Goal: Task Accomplishment & Management: Use online tool/utility

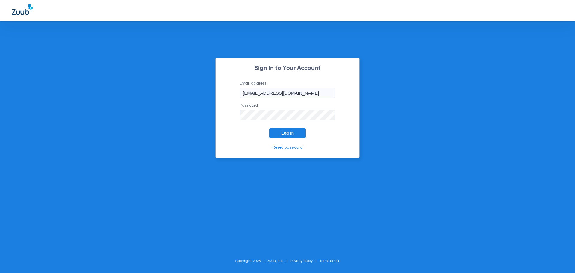
click at [286, 136] on button "Log In" at bounding box center [287, 133] width 37 height 11
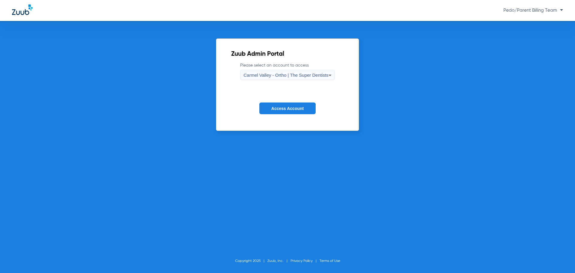
click at [304, 78] on div "Carmel Valley - Ortho | The Super Dentists" at bounding box center [285, 75] width 85 height 10
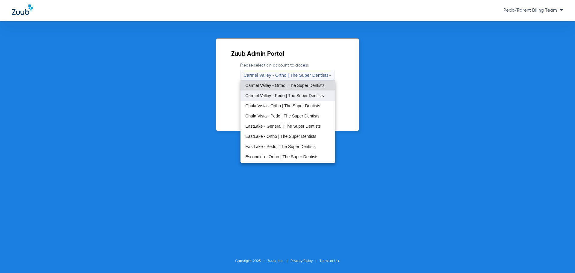
click at [274, 97] on span "Carmel Valley - Pedo | The Super Dentists" at bounding box center [284, 95] width 78 height 4
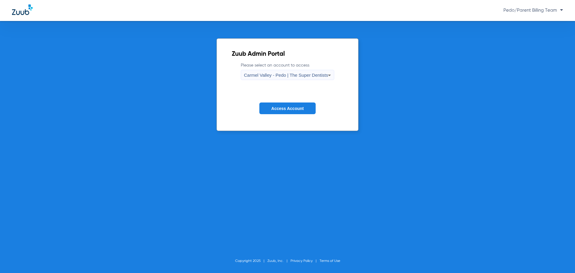
click at [292, 69] on label "Please select an account to access [GEOGRAPHIC_DATA] - Pedo | The Super Dentists" at bounding box center [288, 71] width 94 height 18
click at [293, 74] on span "Carmel Valley - Pedo | The Super Dentists" at bounding box center [286, 74] width 84 height 5
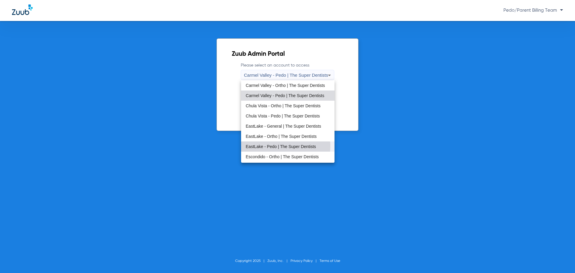
click at [265, 145] on span "EastLake - Pedo | The Super Dentists" at bounding box center [281, 146] width 70 height 4
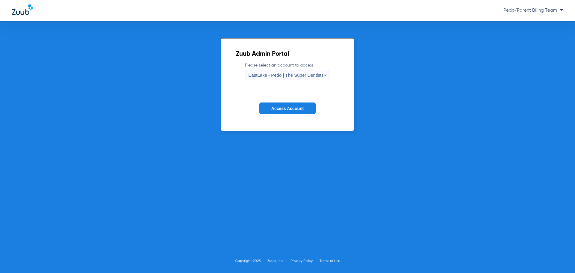
click at [280, 104] on button "Access Account" at bounding box center [287, 108] width 56 height 12
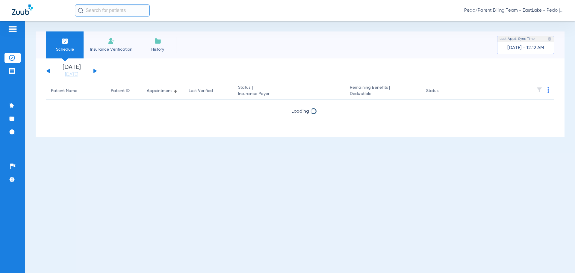
click at [116, 13] on input "text" at bounding box center [112, 10] width 75 height 12
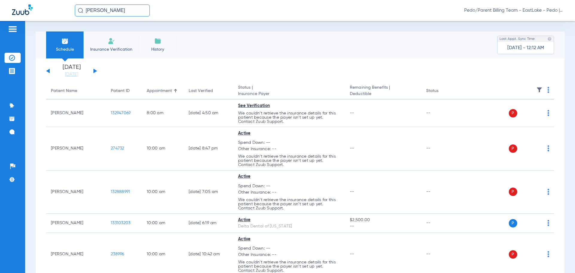
click at [124, 11] on input "[PERSON_NAME]" at bounding box center [112, 10] width 75 height 12
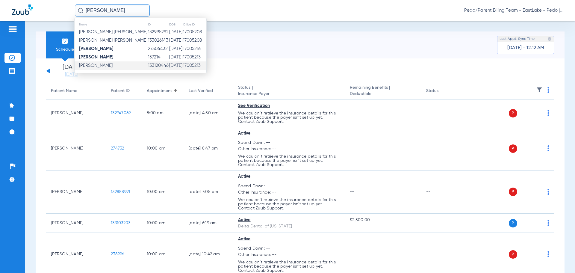
click at [169, 64] on td "[DATE]" at bounding box center [176, 65] width 14 height 8
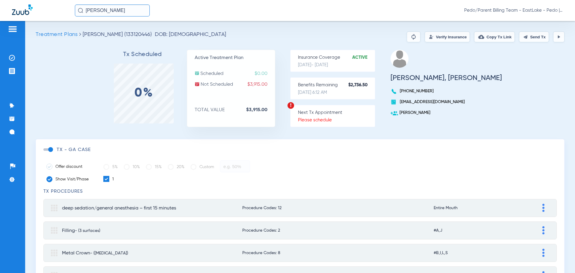
click at [437, 35] on button "Verify Insurance" at bounding box center [446, 36] width 45 height 11
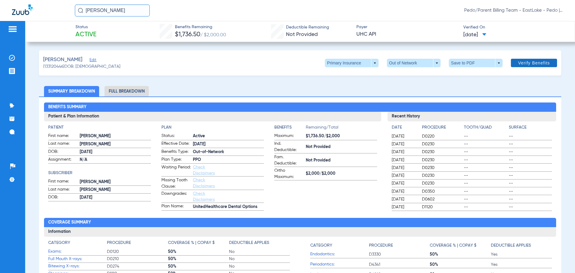
click at [518, 65] on span "Verify Benefits" at bounding box center [534, 62] width 32 height 5
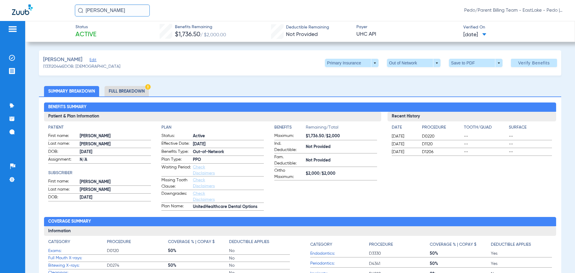
click at [393, 86] on ul "Summary Breakdown Full Breakdown" at bounding box center [300, 91] width 522 height 10
click at [131, 89] on li "Full Breakdown" at bounding box center [126, 91] width 44 height 10
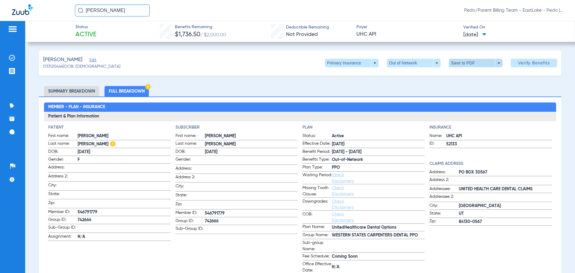
click at [468, 61] on span at bounding box center [475, 63] width 14 height 14
click at [471, 76] on span "Save to PDF" at bounding box center [473, 75] width 24 height 4
click at [476, 66] on span at bounding box center [475, 63] width 14 height 14
drag, startPoint x: 385, startPoint y: 19, endPoint x: 371, endPoint y: 2, distance: 21.9
click at [384, 19] on div at bounding box center [287, 136] width 575 height 273
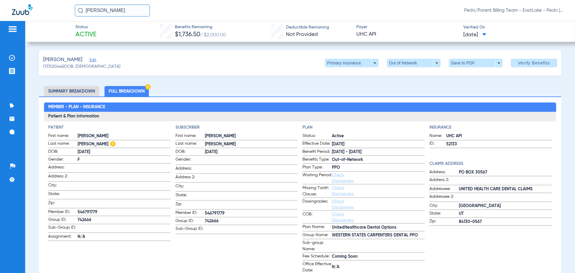
drag, startPoint x: 125, startPoint y: 11, endPoint x: 85, endPoint y: 15, distance: 40.3
click at [85, 15] on input "[PERSON_NAME]" at bounding box center [112, 10] width 75 height 12
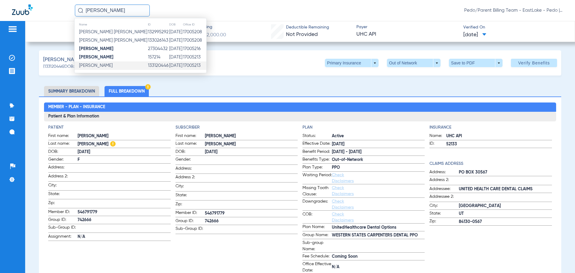
type input "I"
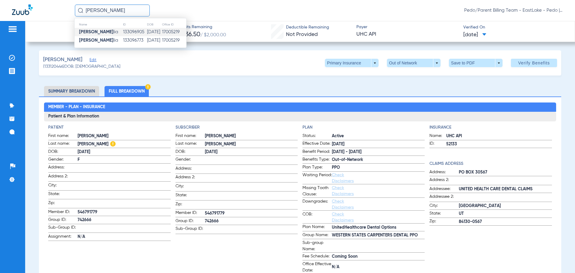
click at [123, 32] on td "133096905" at bounding box center [135, 32] width 24 height 8
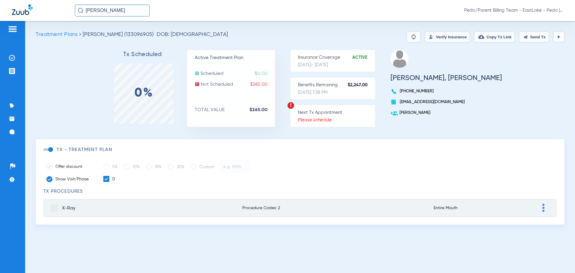
click at [441, 33] on button "Verify Insurance" at bounding box center [446, 36] width 45 height 11
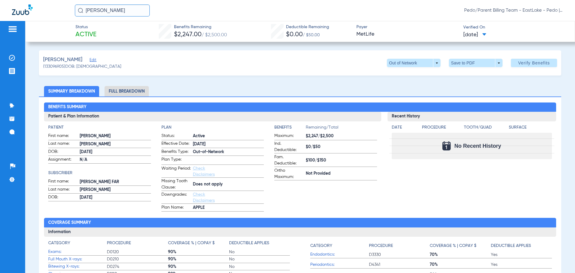
click at [124, 92] on li "Full Breakdown" at bounding box center [126, 91] width 44 height 10
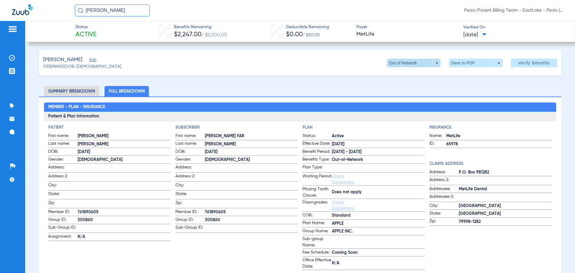
click at [414, 67] on span at bounding box center [413, 63] width 14 height 14
click at [414, 67] on div at bounding box center [287, 136] width 575 height 273
click at [302, 92] on ul "Summary Breakdown Full Breakdown" at bounding box center [300, 91] width 522 height 10
click at [463, 64] on span at bounding box center [476, 63] width 54 height 8
click at [470, 77] on button "insert_drive_file Save to PDF" at bounding box center [466, 75] width 45 height 12
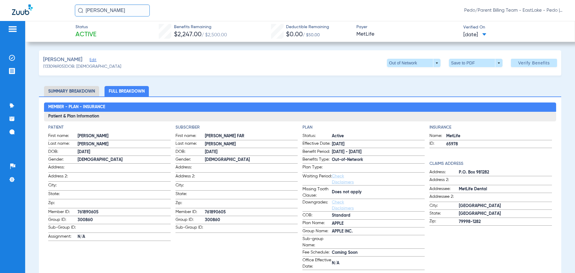
click at [331, 54] on div "[PERSON_NAME] (133096905) DOB: [DEMOGRAPHIC_DATA] Out of Network arrow_drop_dow…" at bounding box center [300, 62] width 522 height 25
drag, startPoint x: 119, startPoint y: 14, endPoint x: 86, endPoint y: 10, distance: 33.8
click at [86, 10] on input "[PERSON_NAME]" at bounding box center [112, 10] width 75 height 12
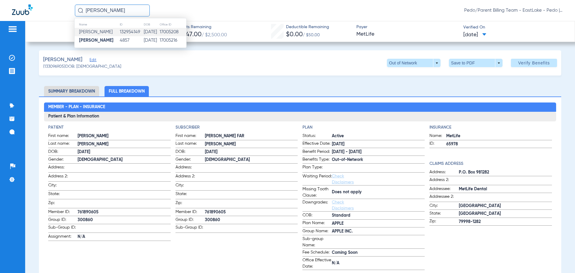
type input "[PERSON_NAME]"
click at [113, 30] on span "[PERSON_NAME]" at bounding box center [96, 32] width 34 height 4
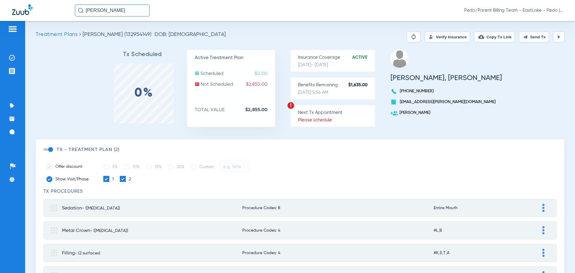
click at [438, 39] on button "Verify Insurance" at bounding box center [446, 36] width 45 height 11
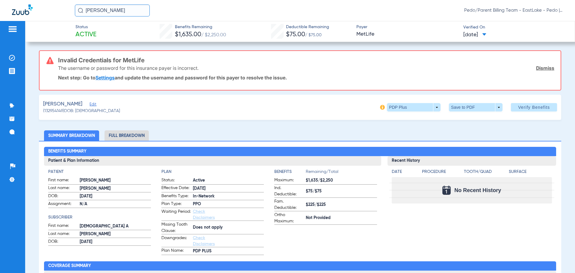
click at [538, 69] on link "Dismiss" at bounding box center [545, 68] width 18 height 6
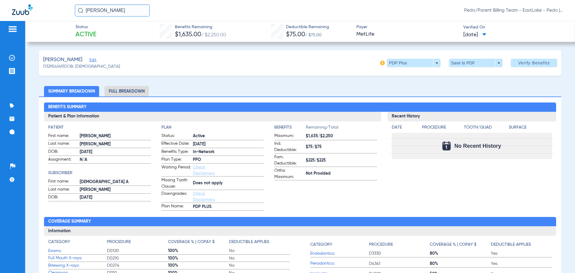
click at [95, 59] on span "Edit" at bounding box center [91, 61] width 5 height 6
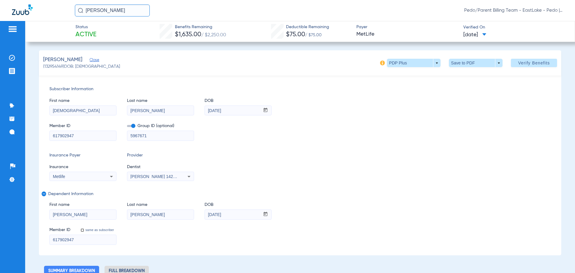
drag, startPoint x: 157, startPoint y: 136, endPoint x: 122, endPoint y: 140, distance: 35.5
click at [122, 140] on div "Member ID 617902947 Group ID (optional) 5967671" at bounding box center [299, 128] width 501 height 23
click at [526, 66] on span at bounding box center [534, 63] width 46 height 14
drag, startPoint x: 478, startPoint y: 109, endPoint x: 415, endPoint y: 70, distance: 74.7
click at [478, 109] on div "First name [PERSON_NAME] Last name [PERSON_NAME] DOB mm / dd / yyyy [DATE]" at bounding box center [299, 103] width 501 height 23
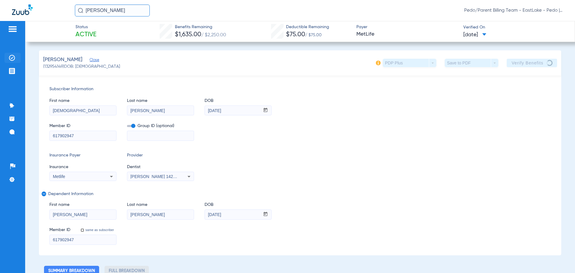
click at [14, 57] on img at bounding box center [12, 58] width 6 height 6
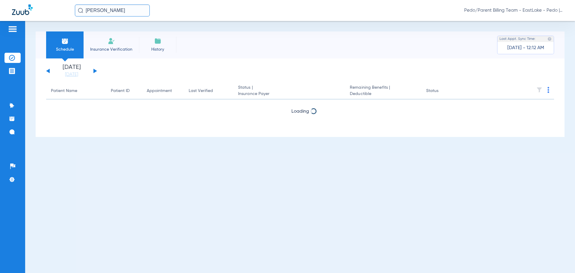
drag, startPoint x: 133, startPoint y: 11, endPoint x: 79, endPoint y: 9, distance: 53.9
click at [79, 9] on div "[PERSON_NAME]" at bounding box center [112, 10] width 75 height 12
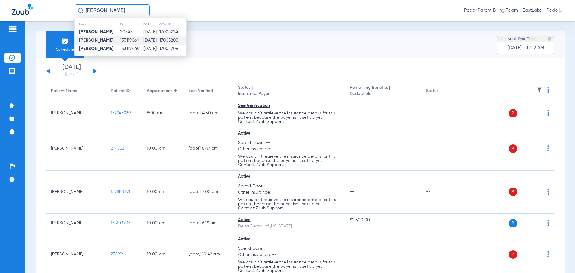
click at [144, 42] on td "[DATE]" at bounding box center [151, 40] width 16 height 8
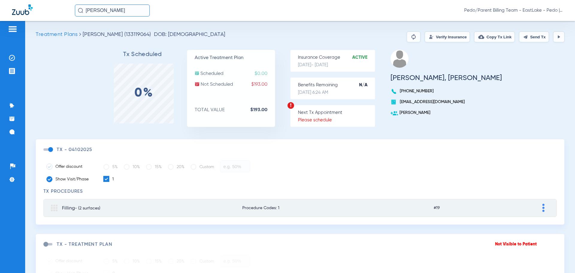
click at [429, 36] on button "Verify Insurance" at bounding box center [446, 36] width 45 height 11
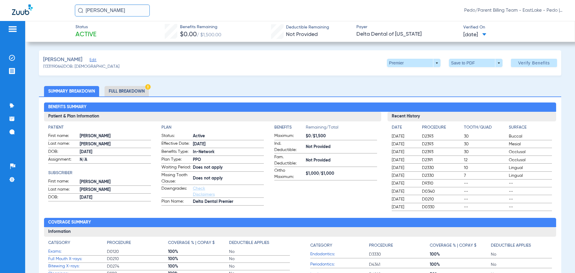
click at [117, 90] on li "Full Breakdown" at bounding box center [126, 91] width 44 height 10
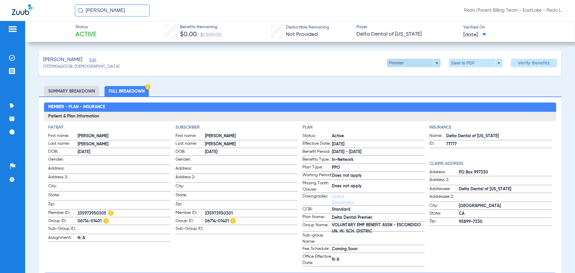
click at [411, 67] on span at bounding box center [413, 63] width 14 height 14
click at [300, 76] on div at bounding box center [287, 136] width 575 height 273
click at [473, 63] on span at bounding box center [475, 63] width 14 height 14
click at [473, 78] on button "insert_drive_file Save to PDF" at bounding box center [466, 75] width 45 height 12
click at [357, 60] on div "[PERSON_NAME] (133119064) DOB: [DEMOGRAPHIC_DATA] Premier arrow_drop_down Save …" at bounding box center [300, 62] width 522 height 25
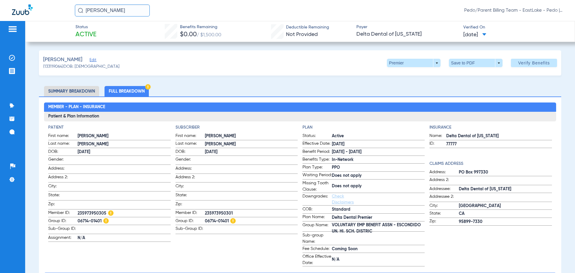
drag, startPoint x: 139, startPoint y: 11, endPoint x: 87, endPoint y: 17, distance: 52.2
click at [87, 17] on div "[PERSON_NAME] Pedo/Parent Billing Team - EastLake - Pedo | The Super Dentists" at bounding box center [287, 10] width 575 height 21
type input "L"
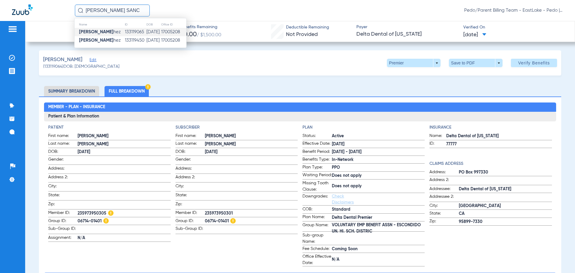
click at [146, 30] on td "[DATE]" at bounding box center [153, 32] width 15 height 8
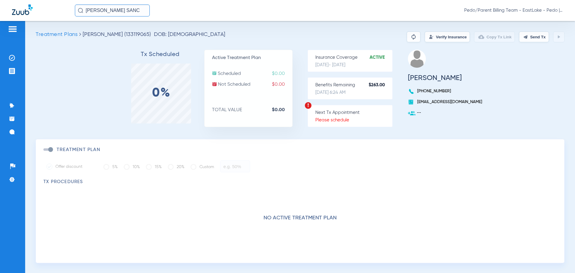
click at [431, 37] on button "Verify Insurance" at bounding box center [446, 36] width 45 height 11
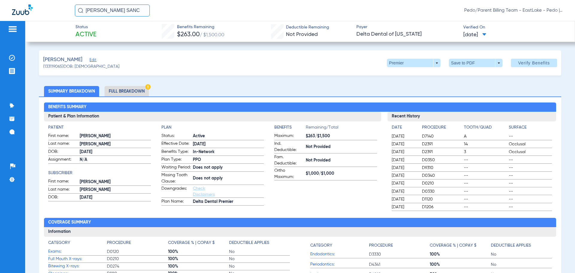
click at [122, 88] on li "Full Breakdown" at bounding box center [126, 91] width 44 height 10
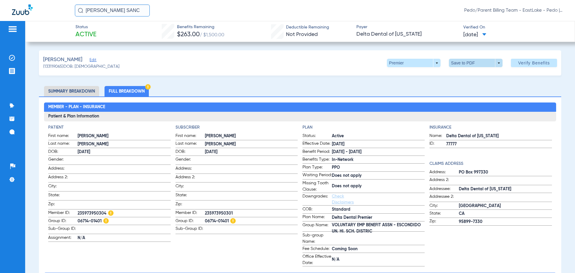
click at [473, 64] on span at bounding box center [475, 63] width 14 height 14
click at [476, 79] on button "insert_drive_file Save to PDF" at bounding box center [466, 75] width 45 height 12
drag, startPoint x: 126, startPoint y: 13, endPoint x: 87, endPoint y: 16, distance: 39.1
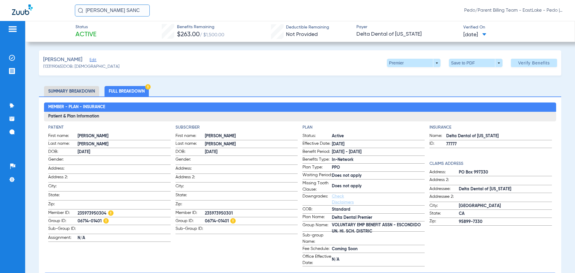
click at [87, 16] on div "[PERSON_NAME] SANC Pedo/Parent Billing Team - EastLake - Pedo | The Super Denti…" at bounding box center [287, 10] width 575 height 21
click at [146, 11] on input "[PERSON_NAME]" at bounding box center [112, 10] width 75 height 12
click at [142, 30] on td "[DATE]" at bounding box center [150, 32] width 16 height 8
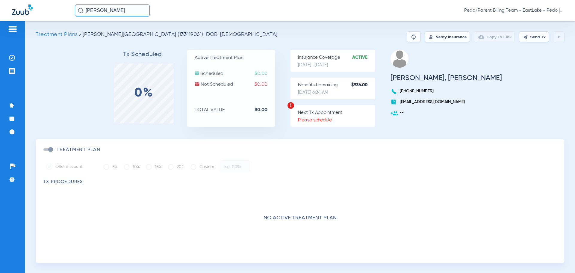
click at [433, 36] on button "Verify Insurance" at bounding box center [446, 36] width 45 height 11
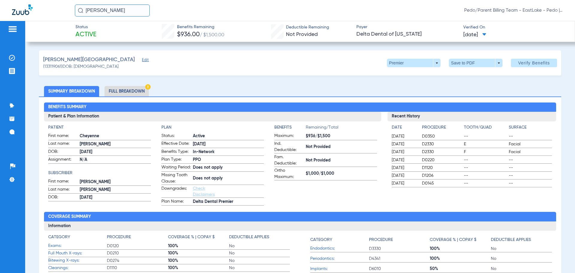
click at [128, 89] on li "Full Breakdown" at bounding box center [126, 91] width 44 height 10
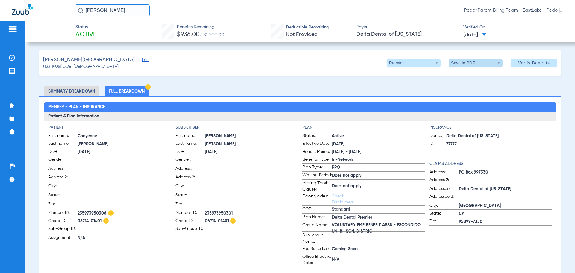
click at [468, 66] on span at bounding box center [475, 63] width 14 height 14
click at [468, 74] on span "Save to PDF" at bounding box center [473, 75] width 24 height 4
click at [463, 62] on span at bounding box center [476, 63] width 54 height 8
click at [467, 75] on span "Save to PDF" at bounding box center [473, 75] width 24 height 4
click at [331, 67] on div "[PERSON_NAME] Edit (133119061) DOB: [DEMOGRAPHIC_DATA] Premier arrow_drop_down …" at bounding box center [300, 62] width 522 height 25
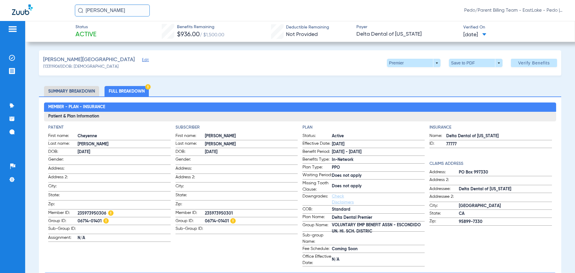
drag, startPoint x: 137, startPoint y: 12, endPoint x: 84, endPoint y: 14, distance: 53.3
click at [84, 14] on input "[PERSON_NAME]" at bounding box center [112, 10] width 75 height 12
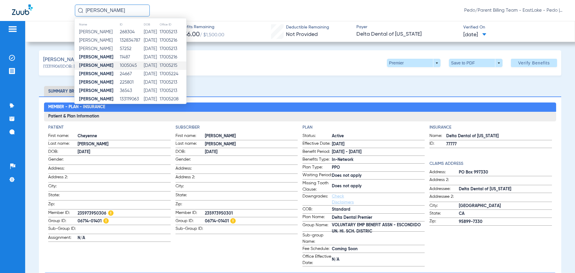
scroll to position [11, 0]
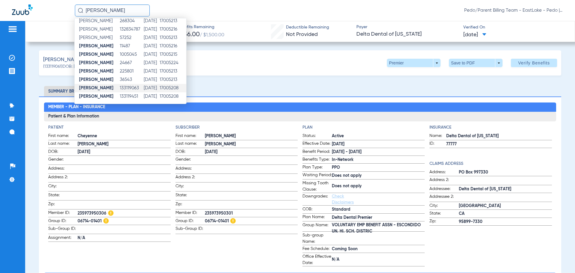
click at [147, 86] on td "[DATE]" at bounding box center [151, 88] width 16 height 8
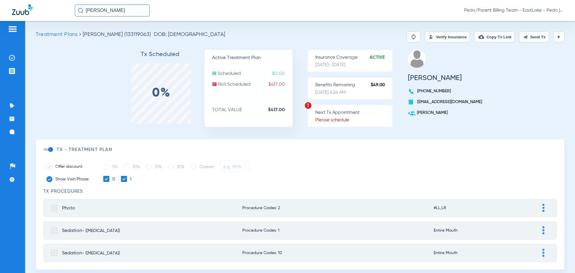
click at [435, 37] on button "Verify Insurance" at bounding box center [446, 36] width 45 height 11
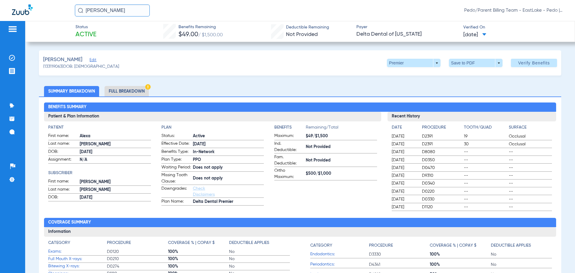
click at [127, 87] on li "Full Breakdown" at bounding box center [126, 91] width 44 height 10
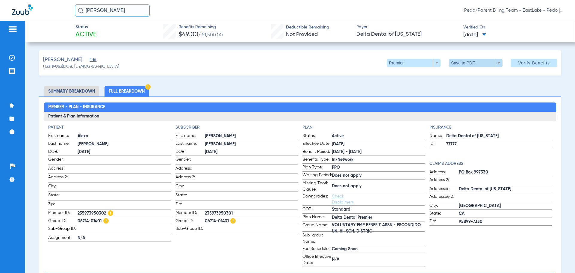
click at [468, 66] on span at bounding box center [475, 63] width 14 height 14
click at [474, 75] on span "Save to PDF" at bounding box center [473, 75] width 24 height 4
click at [348, 63] on div "[PERSON_NAME] (133119063) DOB: [DEMOGRAPHIC_DATA] Premier arrow_drop_down Save …" at bounding box center [300, 62] width 522 height 25
click at [373, 66] on div "[PERSON_NAME] (133119063) DOB: [DEMOGRAPHIC_DATA] Premier arrow_drop_down Save …" at bounding box center [300, 62] width 522 height 25
drag, startPoint x: 133, startPoint y: 11, endPoint x: 84, endPoint y: 13, distance: 49.1
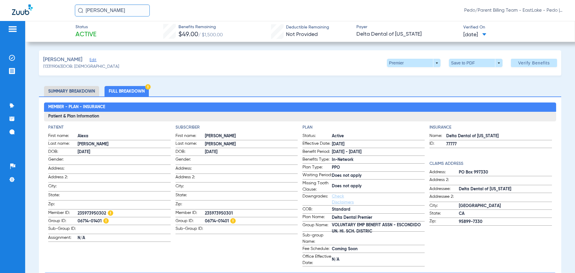
click at [84, 13] on input "[PERSON_NAME]" at bounding box center [112, 10] width 75 height 12
click at [124, 33] on td "132984294" at bounding box center [135, 32] width 23 height 8
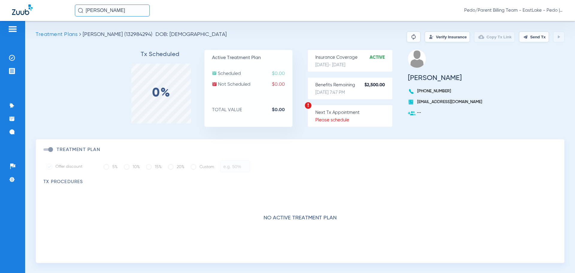
drag, startPoint x: 133, startPoint y: 7, endPoint x: 77, endPoint y: 7, distance: 56.6
click at [77, 7] on input "[PERSON_NAME]" at bounding box center [112, 10] width 75 height 12
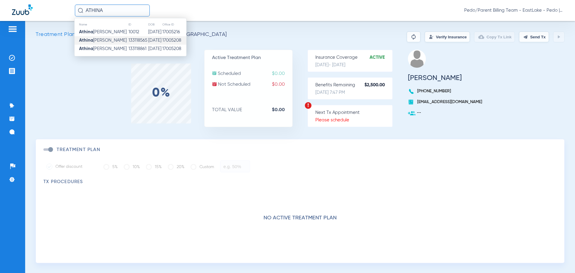
click at [148, 42] on td "[DATE]" at bounding box center [155, 40] width 14 height 8
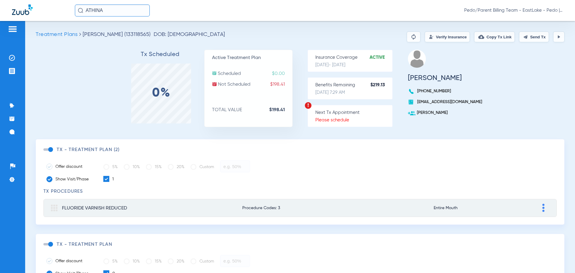
click at [424, 38] on button "Verify Insurance" at bounding box center [446, 36] width 45 height 11
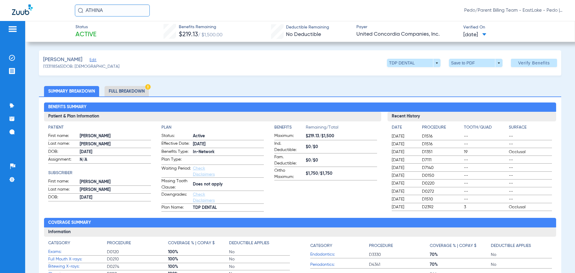
click at [115, 92] on li "Full Breakdown" at bounding box center [126, 91] width 44 height 10
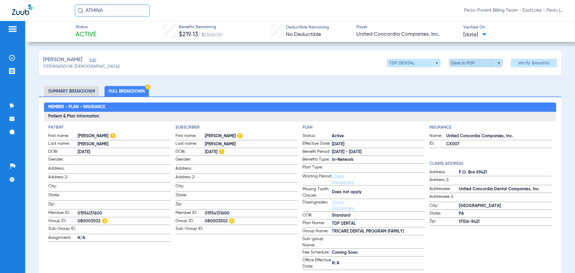
click at [469, 62] on span at bounding box center [475, 63] width 14 height 14
click at [470, 76] on span "Save to PDF" at bounding box center [473, 75] width 24 height 4
click at [351, 75] on div "[PERSON_NAME] Edit (133118565) DOB: [DEMOGRAPHIC_DATA] TDP DENTAL arrow_drop_do…" at bounding box center [300, 62] width 522 height 25
click at [344, 65] on div "[PERSON_NAME] Edit (133118565) DOB: [DEMOGRAPHIC_DATA] TDP DENTAL arrow_drop_do…" at bounding box center [300, 62] width 522 height 25
drag, startPoint x: 111, startPoint y: 12, endPoint x: 85, endPoint y: 13, distance: 26.3
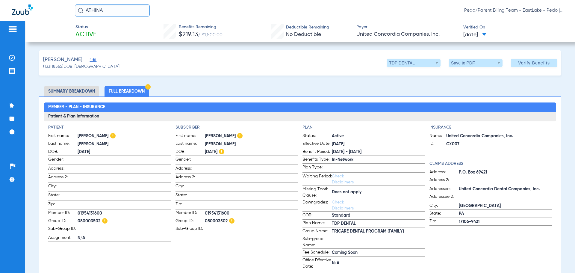
click at [85, 13] on input "ATHINA" at bounding box center [112, 10] width 75 height 12
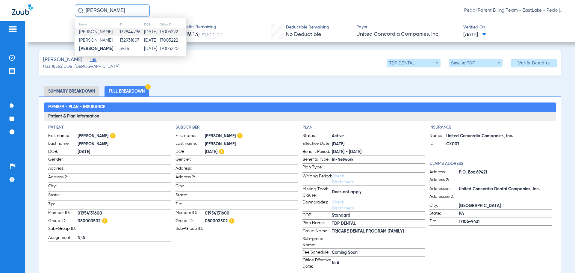
click at [150, 29] on td "[DATE]" at bounding box center [152, 32] width 16 height 8
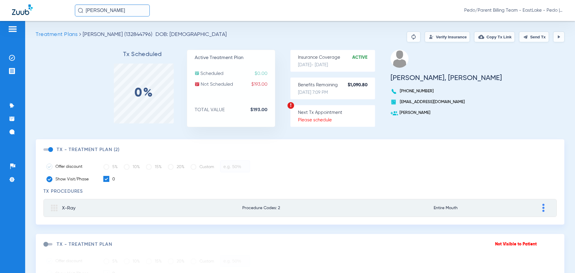
click at [434, 38] on button "Verify Insurance" at bounding box center [446, 36] width 45 height 11
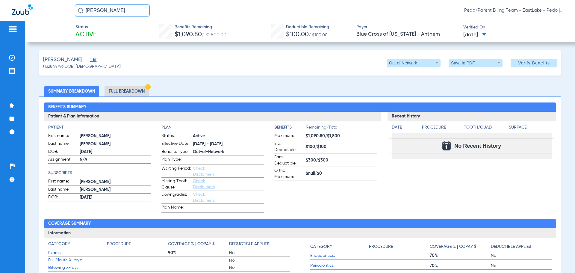
click at [120, 92] on li "Full Breakdown" at bounding box center [126, 91] width 44 height 10
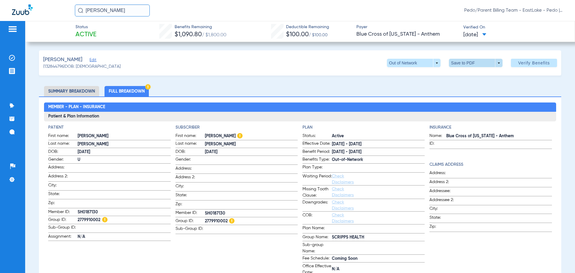
click at [463, 63] on span at bounding box center [476, 63] width 54 height 8
click at [466, 74] on span "Save to PDF" at bounding box center [473, 75] width 24 height 4
click at [373, 56] on div "[PERSON_NAME] (132844796) DOB: [DEMOGRAPHIC_DATA] Out of Network arrow_drop_dow…" at bounding box center [300, 62] width 522 height 25
click at [239, 63] on div "[PERSON_NAME] (132844796) DOB: [DEMOGRAPHIC_DATA] Out of Network arrow_drop_dow…" at bounding box center [300, 62] width 522 height 25
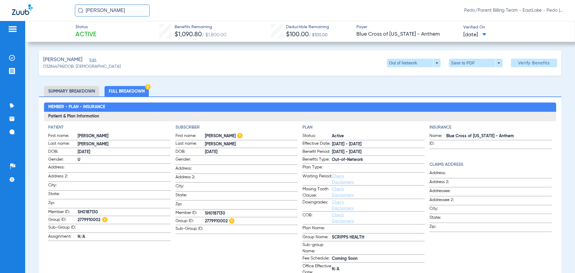
drag, startPoint x: 136, startPoint y: 8, endPoint x: 86, endPoint y: 10, distance: 50.0
click at [86, 10] on input "[PERSON_NAME]" at bounding box center [112, 10] width 75 height 12
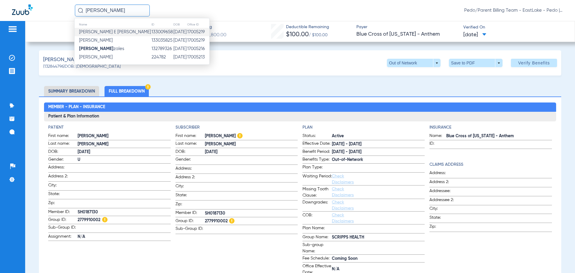
click at [187, 31] on td "17005219" at bounding box center [198, 32] width 22 height 8
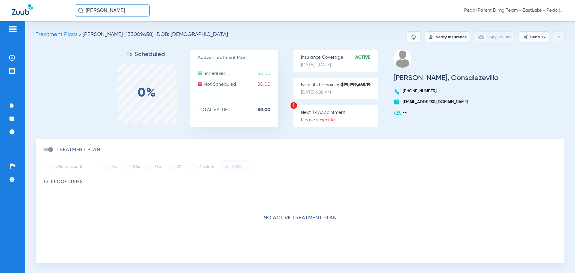
click at [430, 39] on button "Verify Insurance" at bounding box center [446, 36] width 45 height 11
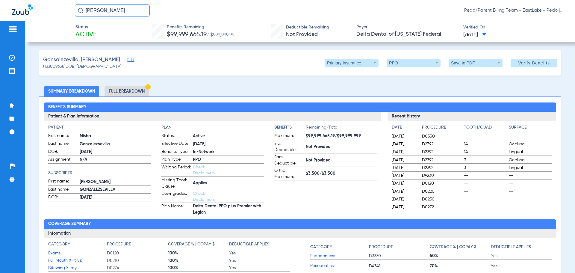
click at [124, 92] on li "Full Breakdown" at bounding box center [126, 91] width 44 height 10
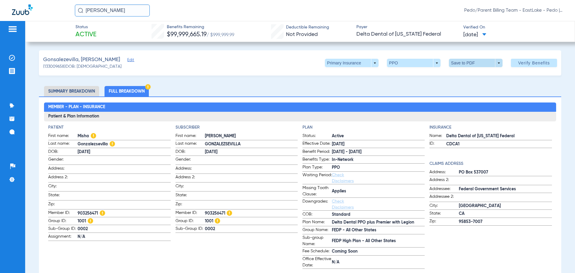
click at [461, 67] on span at bounding box center [476, 63] width 54 height 8
click at [467, 73] on span "Save to PDF" at bounding box center [473, 75] width 24 height 4
click at [385, 86] on ul "Summary Breakdown Full Breakdown" at bounding box center [300, 91] width 522 height 10
click at [347, 63] on span at bounding box center [351, 63] width 14 height 14
click at [346, 85] on span "Secondary Insurance" at bounding box center [345, 87] width 40 height 4
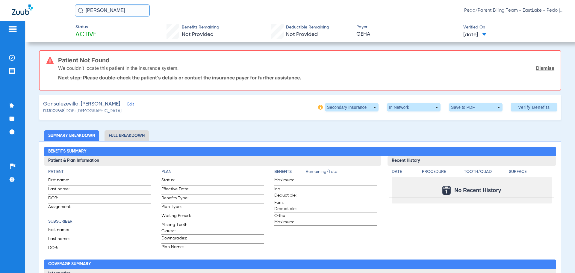
drag, startPoint x: 119, startPoint y: 13, endPoint x: 79, endPoint y: 15, distance: 40.5
click at [79, 15] on input "[PERSON_NAME]" at bounding box center [112, 10] width 75 height 12
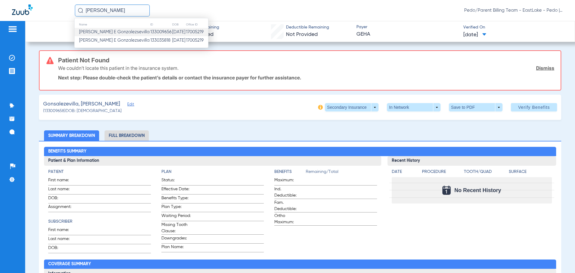
click at [120, 34] on span "[PERSON_NAME] E Gonzalezsevilla" at bounding box center [114, 32] width 71 height 4
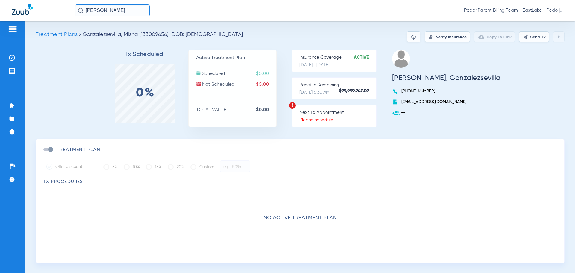
click at [432, 37] on button "Verify Insurance" at bounding box center [446, 36] width 45 height 11
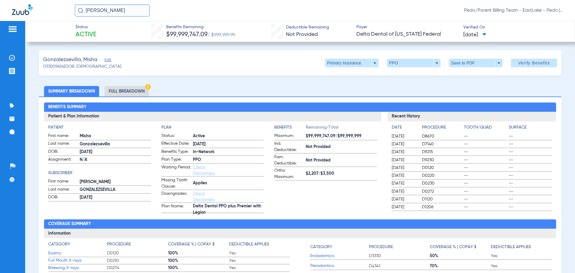
click at [130, 90] on li "Full Breakdown" at bounding box center [126, 91] width 44 height 10
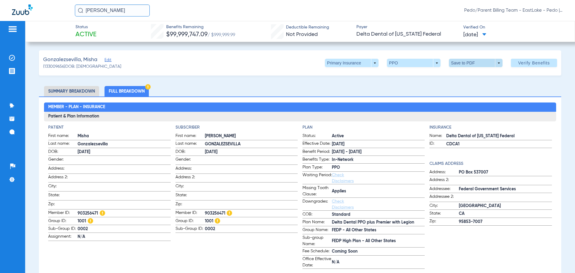
click at [483, 63] on span at bounding box center [476, 63] width 54 height 8
click at [473, 77] on span "Save to PDF" at bounding box center [473, 75] width 24 height 4
click at [391, 10] on div "MISHA GON Pedo/Parent Billing Team - EastLake - Pedo | The Super Dentists" at bounding box center [319, 10] width 488 height 12
drag, startPoint x: 125, startPoint y: 10, endPoint x: 84, endPoint y: 12, distance: 41.0
click at [84, 12] on input "[PERSON_NAME]" at bounding box center [112, 10] width 75 height 12
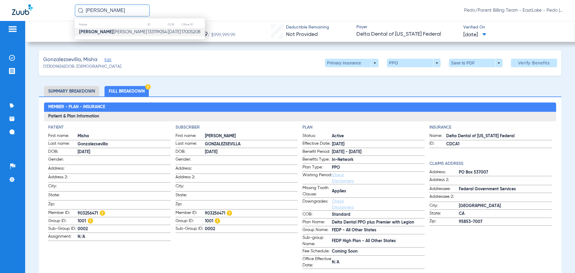
type input "[PERSON_NAME]"
click at [113, 33] on span "[PERSON_NAME] [PERSON_NAME]" at bounding box center [113, 32] width 68 height 4
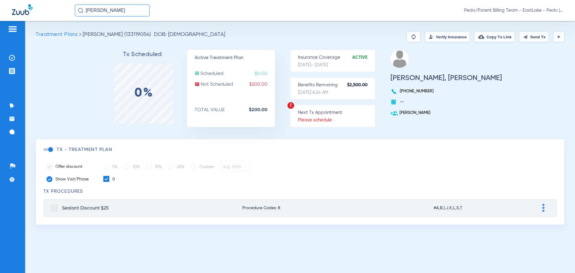
click at [440, 37] on button "Verify Insurance" at bounding box center [446, 36] width 45 height 11
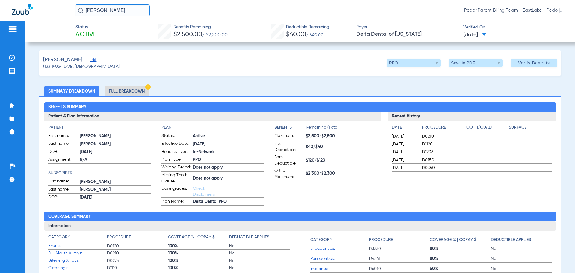
click at [122, 91] on li "Full Breakdown" at bounding box center [126, 91] width 44 height 10
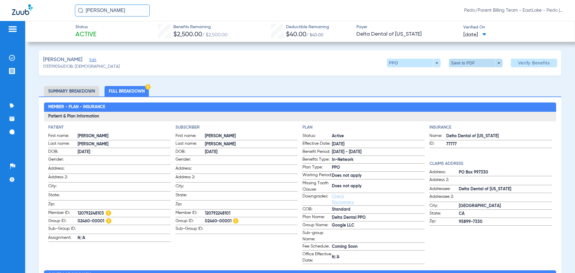
click at [460, 66] on span at bounding box center [476, 63] width 54 height 8
click at [472, 75] on span "Save to PDF" at bounding box center [473, 75] width 24 height 4
click at [365, 75] on div "[PERSON_NAME] (133119054) DOB: [DEMOGRAPHIC_DATA] PPO arrow_drop_down Save to P…" at bounding box center [300, 62] width 522 height 25
click at [559, 12] on span "Pedo/Parent Billing Team - EastLake - Pedo | The Super Dentists" at bounding box center [513, 10] width 99 height 6
click at [544, 18] on button "Account Selection" at bounding box center [540, 21] width 43 height 12
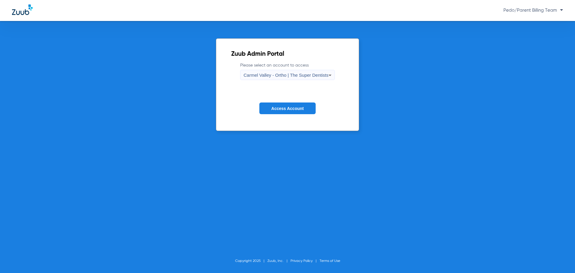
click at [293, 71] on div "Carmel Valley - Ortho | The Super Dentists" at bounding box center [285, 75] width 85 height 10
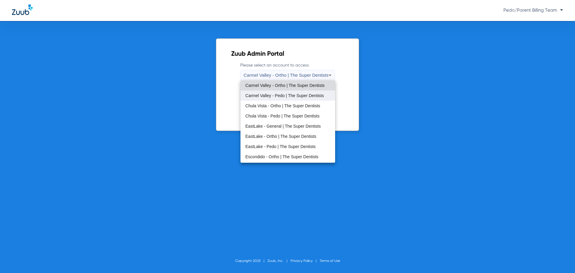
click at [267, 95] on span "Carmel Valley - Pedo | The Super Dentists" at bounding box center [284, 95] width 78 height 4
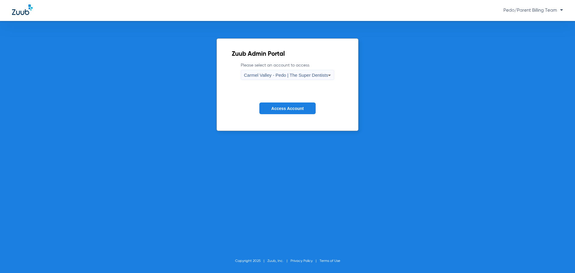
click at [272, 110] on span "Access Account" at bounding box center [287, 108] width 32 height 5
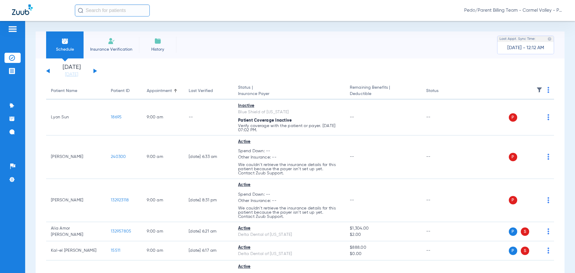
click at [415, 53] on div "Schedule Insurance Verification History Last Appt. Sync Time: [DATE] - 12:12 AM" at bounding box center [300, 44] width 529 height 27
click at [131, 11] on input "text" at bounding box center [112, 10] width 75 height 12
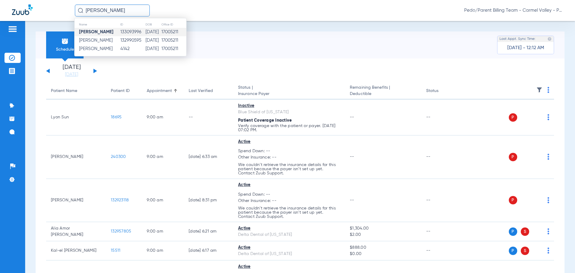
click at [165, 34] on td "17005211" at bounding box center [173, 32] width 25 height 8
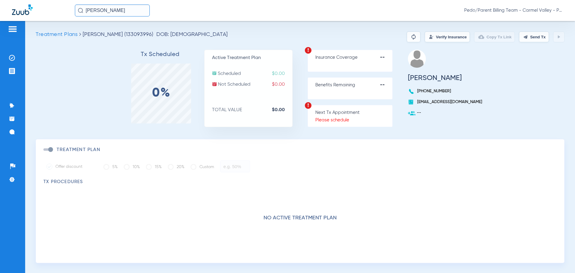
click at [135, 10] on input "[PERSON_NAME]" at bounding box center [112, 10] width 75 height 12
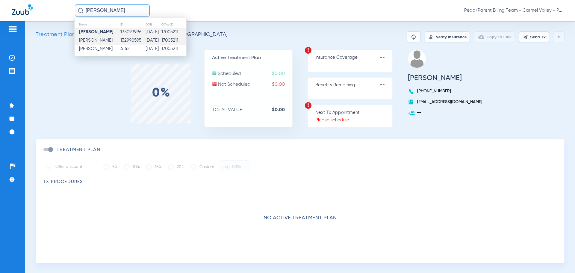
click at [146, 39] on td "[DATE]" at bounding box center [153, 40] width 16 height 8
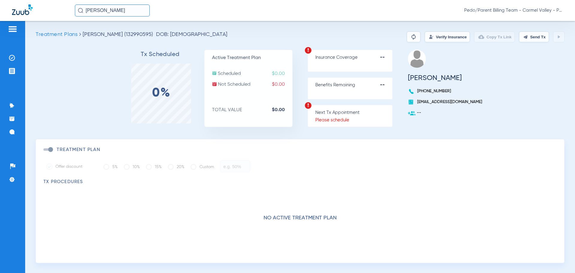
click at [133, 11] on input "[PERSON_NAME]" at bounding box center [112, 10] width 75 height 12
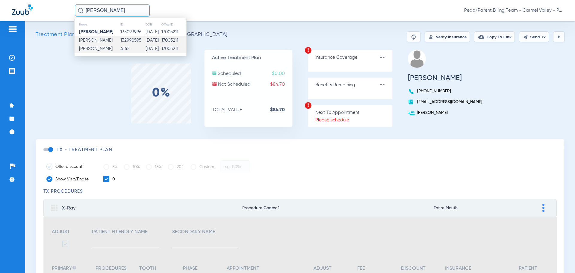
click at [145, 48] on td "[DATE]" at bounding box center [153, 49] width 16 height 8
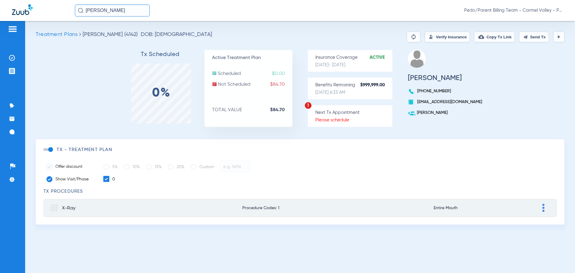
click at [439, 35] on button "Verify Insurance" at bounding box center [446, 36] width 45 height 11
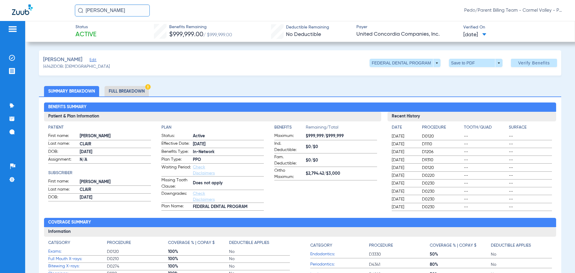
click at [126, 89] on li "Full Breakdown" at bounding box center [126, 91] width 44 height 10
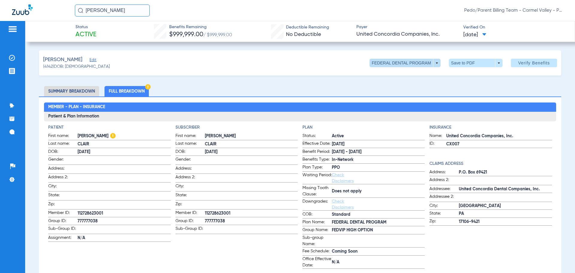
click at [431, 63] on span at bounding box center [404, 63] width 71 height 8
click at [431, 63] on div at bounding box center [287, 136] width 575 height 273
click at [468, 63] on span at bounding box center [475, 63] width 14 height 14
click at [465, 72] on button "insert_drive_file Save to PDF" at bounding box center [466, 75] width 45 height 12
click at [344, 69] on div "[PERSON_NAME] Edit (4142) DOB: [DEMOGRAPHIC_DATA] FEDERAL DENTAL PROGRAM arrow_…" at bounding box center [300, 62] width 522 height 25
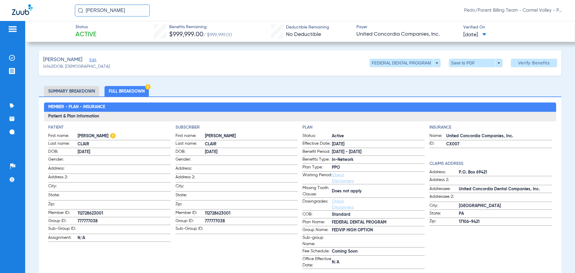
drag, startPoint x: 135, startPoint y: 10, endPoint x: 82, endPoint y: 19, distance: 54.4
click at [82, 19] on div "[PERSON_NAME]/Parent Billing Team - Carmel Valley - Pedo | The Super Dentists" at bounding box center [287, 10] width 575 height 21
click at [135, 10] on input "[PERSON_NAME]" at bounding box center [112, 10] width 75 height 12
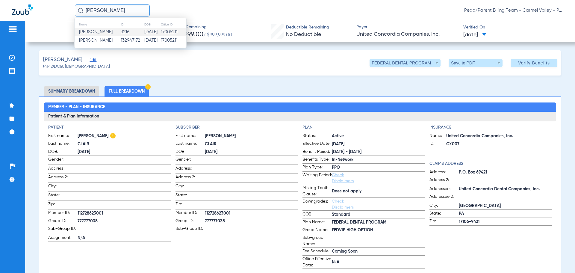
click at [145, 32] on td "[DATE]" at bounding box center [152, 32] width 16 height 8
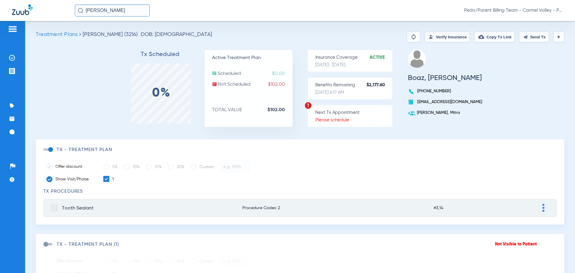
click at [437, 37] on button "Verify Insurance" at bounding box center [446, 36] width 45 height 11
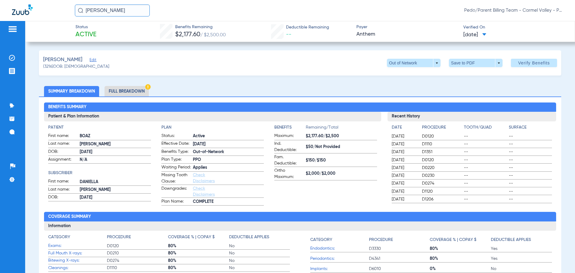
click at [120, 89] on li "Full Breakdown" at bounding box center [126, 91] width 44 height 10
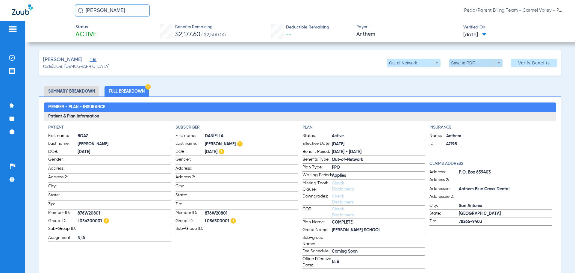
click at [471, 63] on span at bounding box center [475, 63] width 14 height 14
click at [468, 76] on span "Save to PDF" at bounding box center [473, 75] width 24 height 4
click at [399, 12] on div "[PERSON_NAME] Pedo/Parent Billing Team - Carmel Valley - Pedo | The Super Denti…" at bounding box center [319, 10] width 488 height 12
drag, startPoint x: 127, startPoint y: 9, endPoint x: 85, endPoint y: 12, distance: 41.4
click at [85, 12] on input "[PERSON_NAME]" at bounding box center [112, 10] width 75 height 12
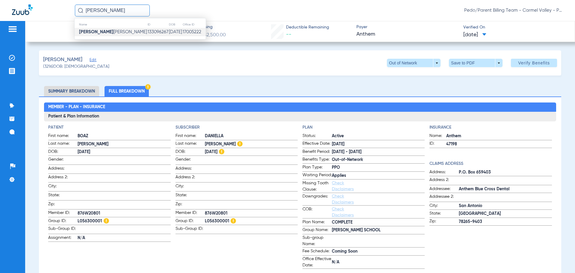
click at [147, 35] on td "133096267" at bounding box center [157, 32] width 21 height 8
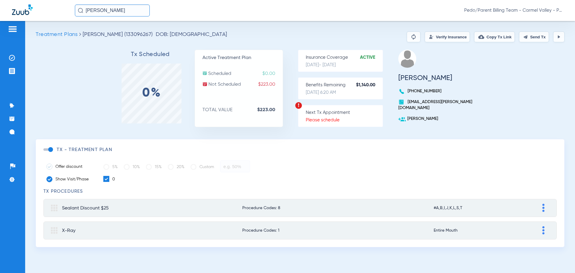
click at [445, 45] on app-patient "Treatment Plans [PERSON_NAME] (133096267) DOB: [DEMOGRAPHIC_DATA] Verify Insura…" at bounding box center [300, 138] width 529 height 215
click at [444, 36] on button "Verify Insurance" at bounding box center [446, 36] width 45 height 11
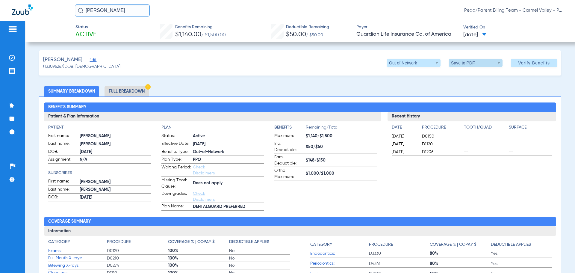
click at [468, 62] on span at bounding box center [475, 63] width 14 height 14
click at [469, 75] on span "Save to PDF" at bounding box center [473, 75] width 24 height 4
click at [130, 92] on li "Full Breakdown" at bounding box center [126, 91] width 44 height 10
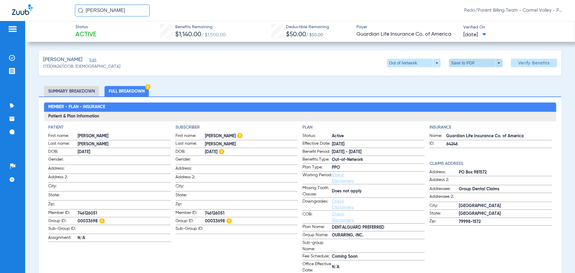
click at [461, 63] on span at bounding box center [476, 63] width 54 height 8
click at [467, 76] on span "Save to PDF" at bounding box center [473, 75] width 24 height 4
click at [380, 117] on h3 "Patient & Plan Information" at bounding box center [299, 117] width 511 height 10
click at [14, 57] on img at bounding box center [12, 58] width 6 height 6
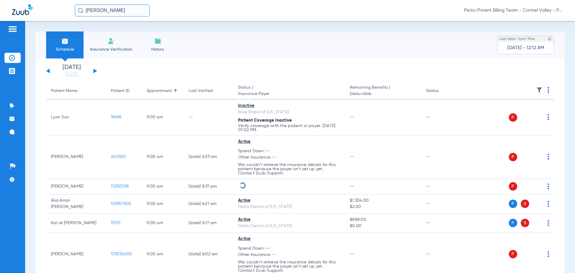
drag, startPoint x: 119, startPoint y: 13, endPoint x: 82, endPoint y: 19, distance: 37.2
click at [82, 19] on div "[PERSON_NAME] Pedo/Parent Billing Team - Carmel Valley - Pedo | The Super Denti…" at bounding box center [287, 10] width 575 height 21
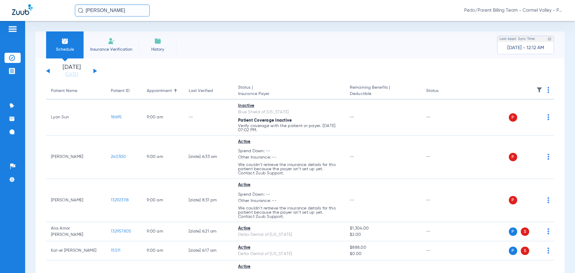
click at [126, 11] on input "[PERSON_NAME]" at bounding box center [112, 10] width 75 height 12
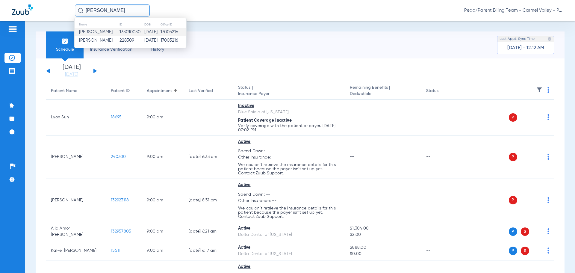
click at [156, 34] on td "[DATE]" at bounding box center [152, 32] width 16 height 8
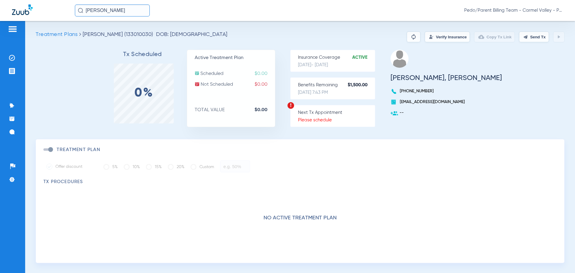
click at [137, 12] on input "[PERSON_NAME]" at bounding box center [112, 10] width 75 height 12
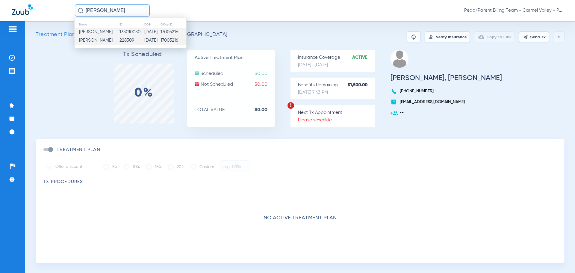
click at [144, 38] on td "[DATE]" at bounding box center [152, 40] width 16 height 8
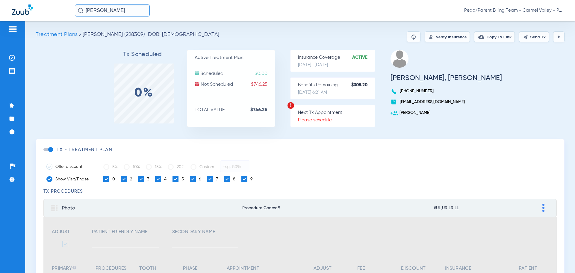
click at [437, 39] on button "Verify Insurance" at bounding box center [446, 36] width 45 height 11
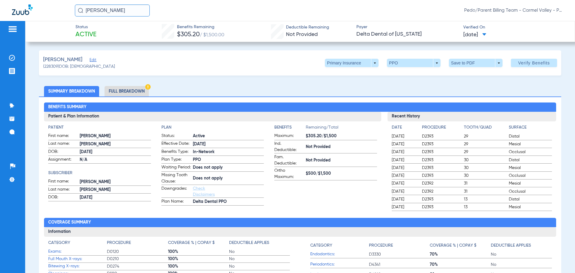
click at [134, 93] on li "Full Breakdown" at bounding box center [126, 91] width 44 height 10
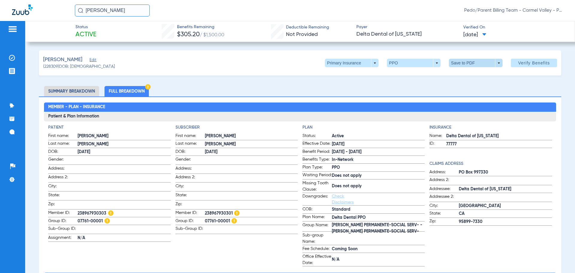
click at [472, 61] on span at bounding box center [475, 63] width 14 height 14
click at [468, 78] on button "insert_drive_file Save to PDF" at bounding box center [466, 75] width 45 height 12
drag, startPoint x: 421, startPoint y: 114, endPoint x: 398, endPoint y: 102, distance: 26.0
click at [421, 114] on h3 "Patient & Plan Information" at bounding box center [299, 117] width 511 height 10
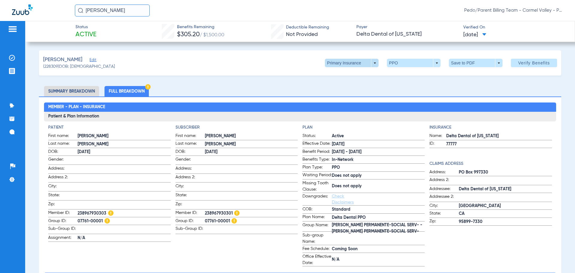
click at [369, 60] on span at bounding box center [352, 63] width 54 height 8
click at [359, 84] on button "Secondary Insurance" at bounding box center [345, 87] width 49 height 12
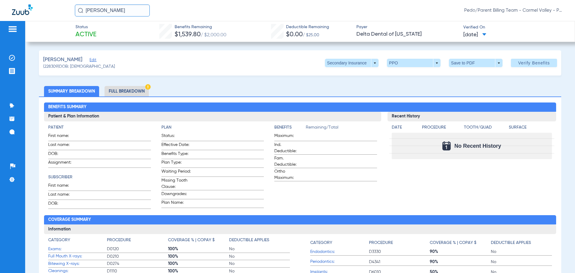
click at [122, 92] on li "Full Breakdown" at bounding box center [126, 91] width 44 height 10
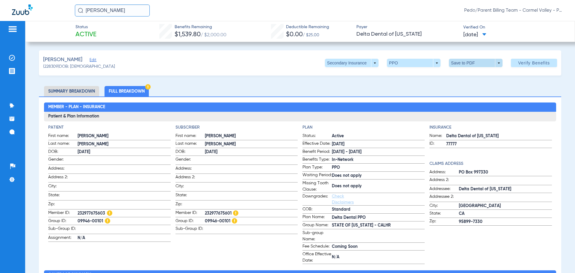
click at [468, 64] on span at bounding box center [475, 63] width 14 height 14
click at [461, 76] on span "Save to PDF" at bounding box center [473, 75] width 24 height 4
click at [394, 89] on ul "Summary Breakdown Full Breakdown" at bounding box center [300, 91] width 522 height 10
drag, startPoint x: 139, startPoint y: 13, endPoint x: 84, endPoint y: 13, distance: 55.4
click at [84, 13] on input "[PERSON_NAME]" at bounding box center [112, 10] width 75 height 12
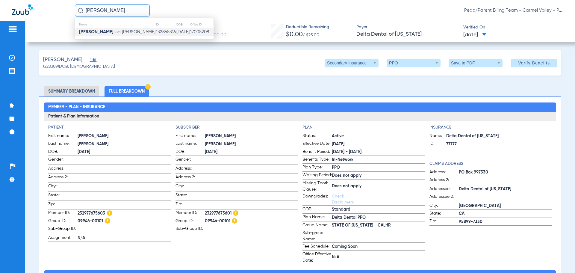
click at [105, 31] on span "[PERSON_NAME] ssa [PERSON_NAME]" at bounding box center [117, 32] width 76 height 4
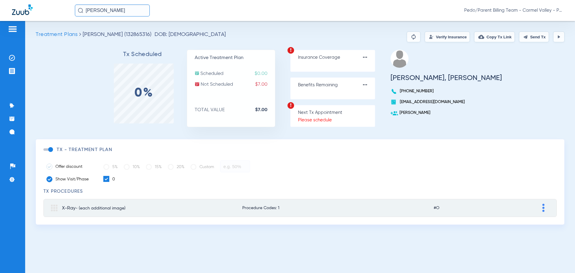
click at [432, 40] on button "Verify Insurance" at bounding box center [446, 36] width 45 height 11
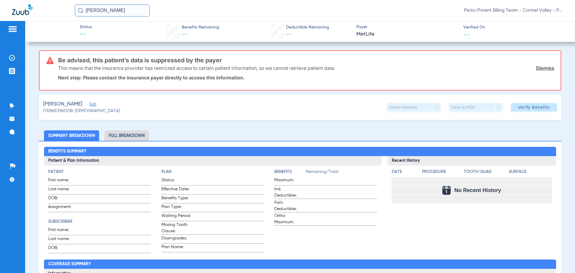
click at [540, 69] on link "Dismiss" at bounding box center [545, 68] width 18 height 6
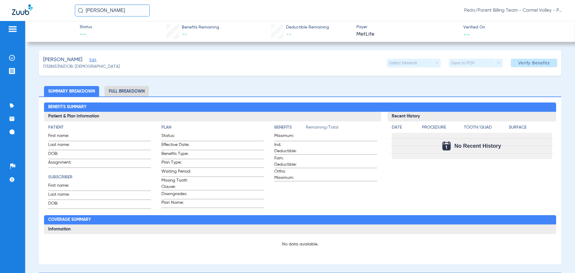
click at [95, 62] on span "Edit" at bounding box center [91, 61] width 5 height 6
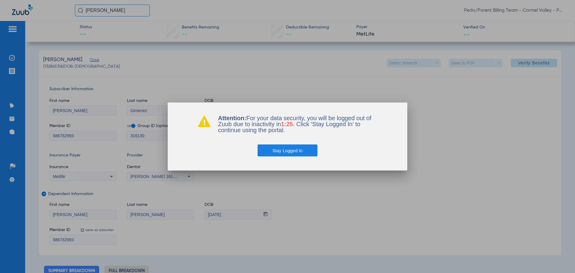
click at [298, 150] on button "Stay Logged In" at bounding box center [287, 150] width 60 height 12
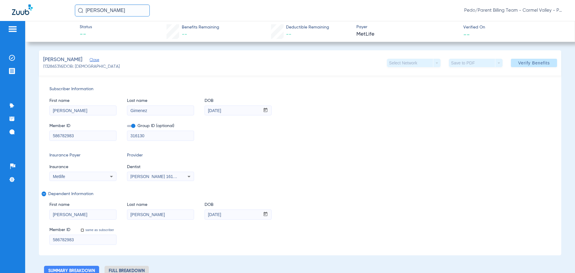
drag, startPoint x: 126, startPoint y: 12, endPoint x: 80, endPoint y: 12, distance: 46.7
click at [80, 12] on div "[PERSON_NAME]" at bounding box center [112, 10] width 75 height 12
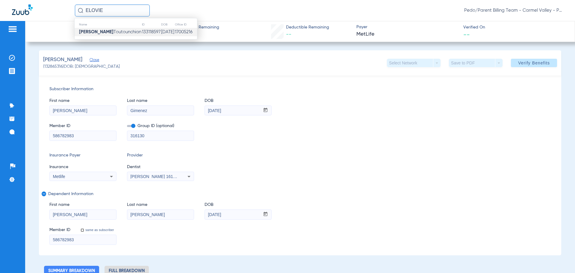
click at [92, 33] on span "[PERSON_NAME]" at bounding box center [110, 32] width 62 height 4
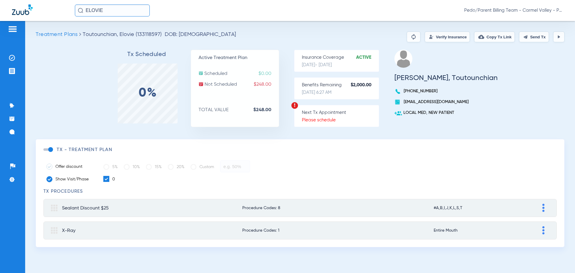
click at [436, 37] on button "Verify Insurance" at bounding box center [446, 36] width 45 height 11
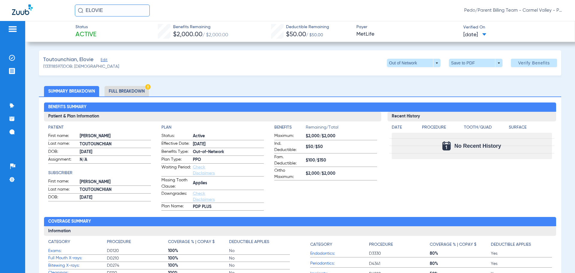
click at [127, 94] on li "Full Breakdown" at bounding box center [126, 91] width 44 height 10
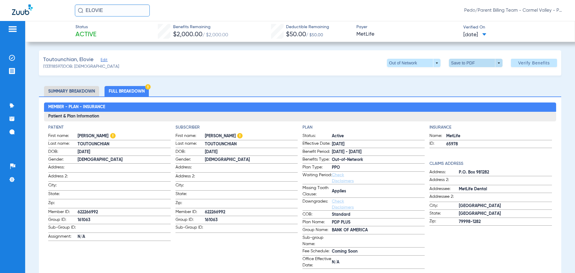
click at [471, 63] on span at bounding box center [475, 63] width 14 height 14
click at [468, 75] on span "Save to PDF" at bounding box center [473, 75] width 24 height 4
click at [359, 53] on div "Toutounchian, [PERSON_NAME] Edit (133118597) DOB: [DEMOGRAPHIC_DATA] Out of Net…" at bounding box center [300, 62] width 522 height 25
drag, startPoint x: 108, startPoint y: 9, endPoint x: 74, endPoint y: 13, distance: 34.4
click at [74, 13] on div "[PERSON_NAME]/Parent Billing Team - Carmel Valley - Pedo | The Super Dentists" at bounding box center [287, 10] width 575 height 21
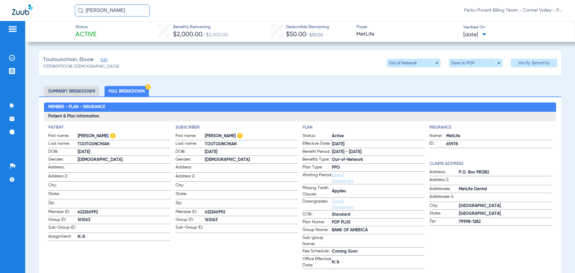
click at [129, 11] on input "[PERSON_NAME]" at bounding box center [112, 10] width 75 height 12
click at [132, 33] on td "133118596" at bounding box center [141, 32] width 19 height 8
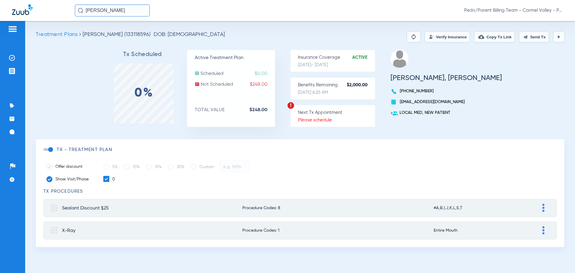
click at [438, 38] on button "Verify Insurance" at bounding box center [446, 36] width 45 height 11
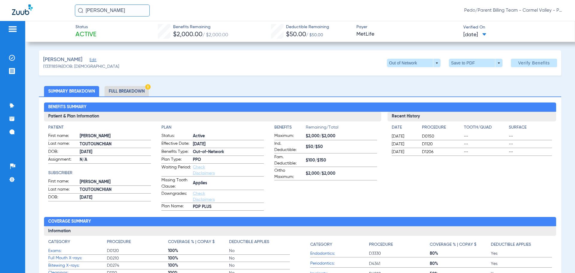
click at [122, 89] on li "Full Breakdown" at bounding box center [126, 91] width 44 height 10
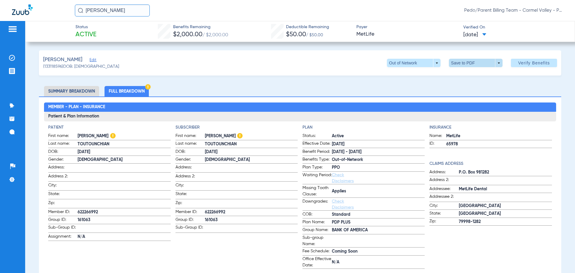
click at [463, 62] on span at bounding box center [476, 63] width 54 height 8
click at [467, 75] on span "Save to PDF" at bounding box center [473, 75] width 24 height 4
drag, startPoint x: 130, startPoint y: 9, endPoint x: 84, endPoint y: 13, distance: 46.5
click at [84, 13] on input "[PERSON_NAME]" at bounding box center [112, 10] width 75 height 12
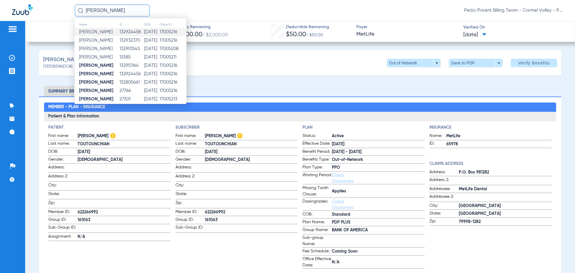
type input "[PERSON_NAME]"
click at [154, 32] on td "[DATE]" at bounding box center [152, 32] width 16 height 8
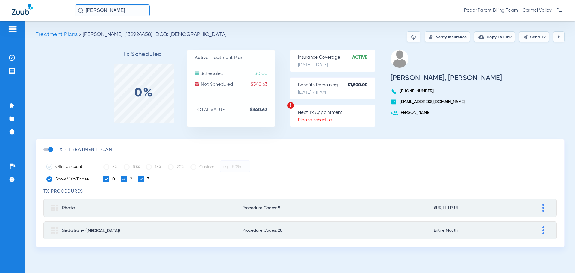
click at [439, 36] on button "Verify Insurance" at bounding box center [446, 36] width 45 height 11
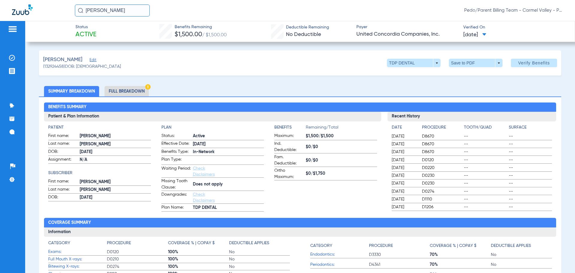
click at [119, 91] on li "Full Breakdown" at bounding box center [126, 91] width 44 height 10
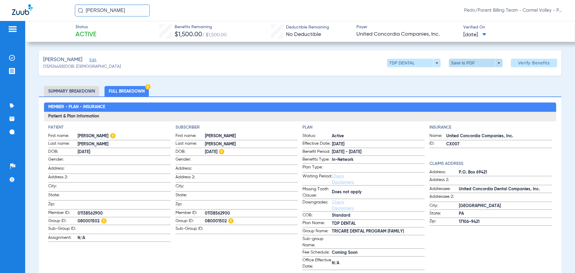
click at [474, 62] on span at bounding box center [475, 63] width 14 height 14
click at [471, 75] on span "Save to PDF" at bounding box center [473, 75] width 24 height 4
click at [397, 90] on ul "Summary Breakdown Full Breakdown" at bounding box center [300, 91] width 522 height 10
drag, startPoint x: 128, startPoint y: 12, endPoint x: 82, endPoint y: 8, distance: 45.9
click at [82, 8] on div "[PERSON_NAME]" at bounding box center [112, 10] width 75 height 12
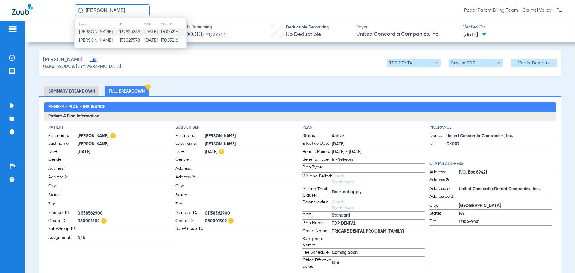
click at [130, 33] on td "132925869" at bounding box center [131, 32] width 25 height 8
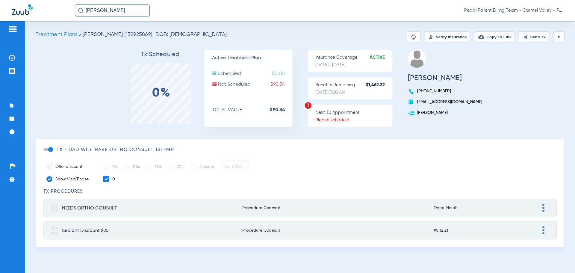
click at [438, 38] on button "Verify Insurance" at bounding box center [446, 36] width 45 height 11
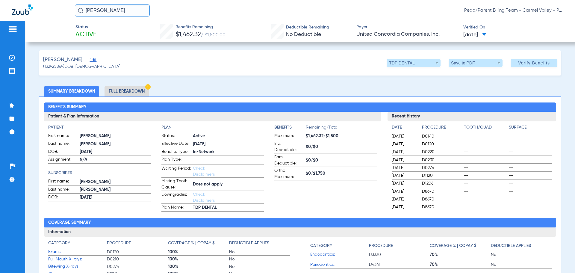
click at [114, 89] on li "Full Breakdown" at bounding box center [126, 91] width 44 height 10
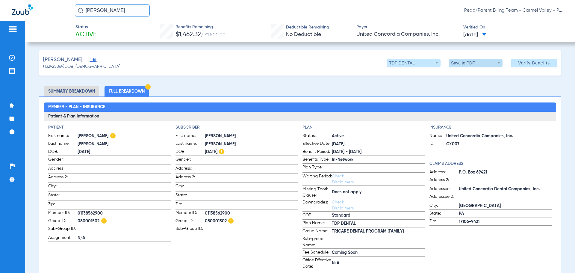
click at [463, 65] on span at bounding box center [476, 63] width 54 height 8
click at [465, 77] on span "Save to PDF" at bounding box center [473, 75] width 24 height 4
click at [340, 69] on div "Smith, Antonella Edit (132925869) DOB: 01/07/2014 TDP DENTAL arrow_drop_down Sa…" at bounding box center [300, 62] width 522 height 25
drag, startPoint x: 140, startPoint y: 12, endPoint x: 84, endPoint y: 15, distance: 56.7
click at [84, 15] on input "ANTONELLA SMITH" at bounding box center [112, 10] width 75 height 12
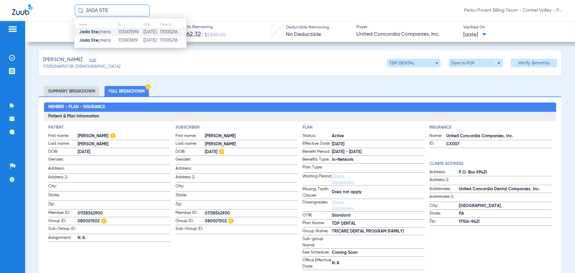
type input "JADA STE"
click at [154, 33] on td "12/20/2013" at bounding box center [151, 32] width 16 height 8
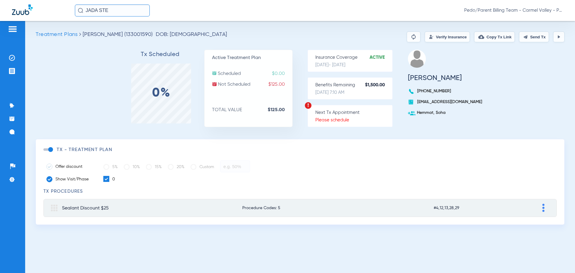
click at [122, 12] on input "JADA STE" at bounding box center [112, 10] width 75 height 12
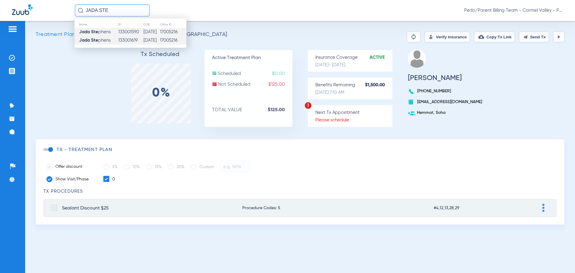
click at [127, 37] on td "133001619" at bounding box center [130, 40] width 25 height 8
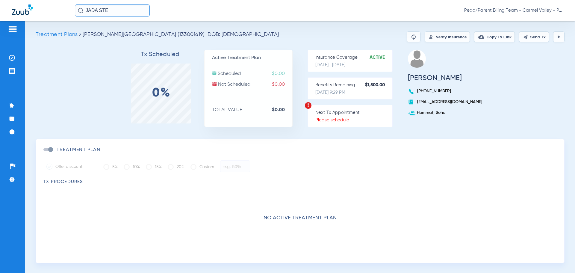
click at [434, 38] on button "Verify Insurance" at bounding box center [446, 36] width 45 height 11
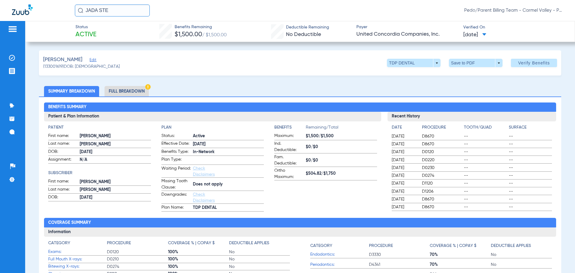
click at [123, 91] on li "Full Breakdown" at bounding box center [126, 91] width 44 height 10
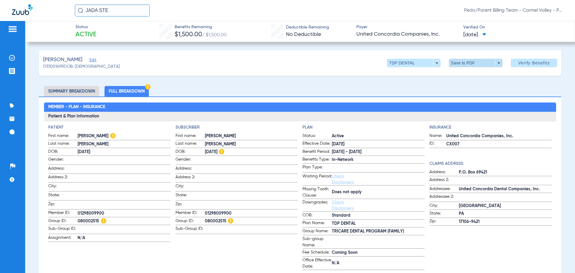
click at [460, 64] on span at bounding box center [476, 63] width 54 height 8
click at [466, 77] on button "insert_drive_file Save to PDF" at bounding box center [466, 75] width 45 height 12
click at [353, 70] on div "STEPHENS, JADA Edit (133001619) DOB: 12/20/2013 TDP DENTAL arrow_drop_down Save…" at bounding box center [300, 62] width 522 height 25
click at [561, 12] on span "Pedo/Parent Billing Team - Carmel Valley - Pedo | The Super Dentists" at bounding box center [513, 10] width 99 height 6
click at [540, 31] on button "Log out" at bounding box center [540, 33] width 43 height 12
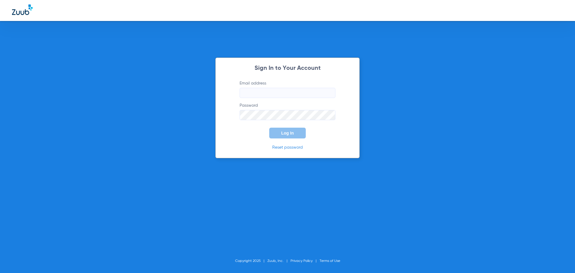
type input "[EMAIL_ADDRESS][DOMAIN_NAME]"
